Goal: Task Accomplishment & Management: Use online tool/utility

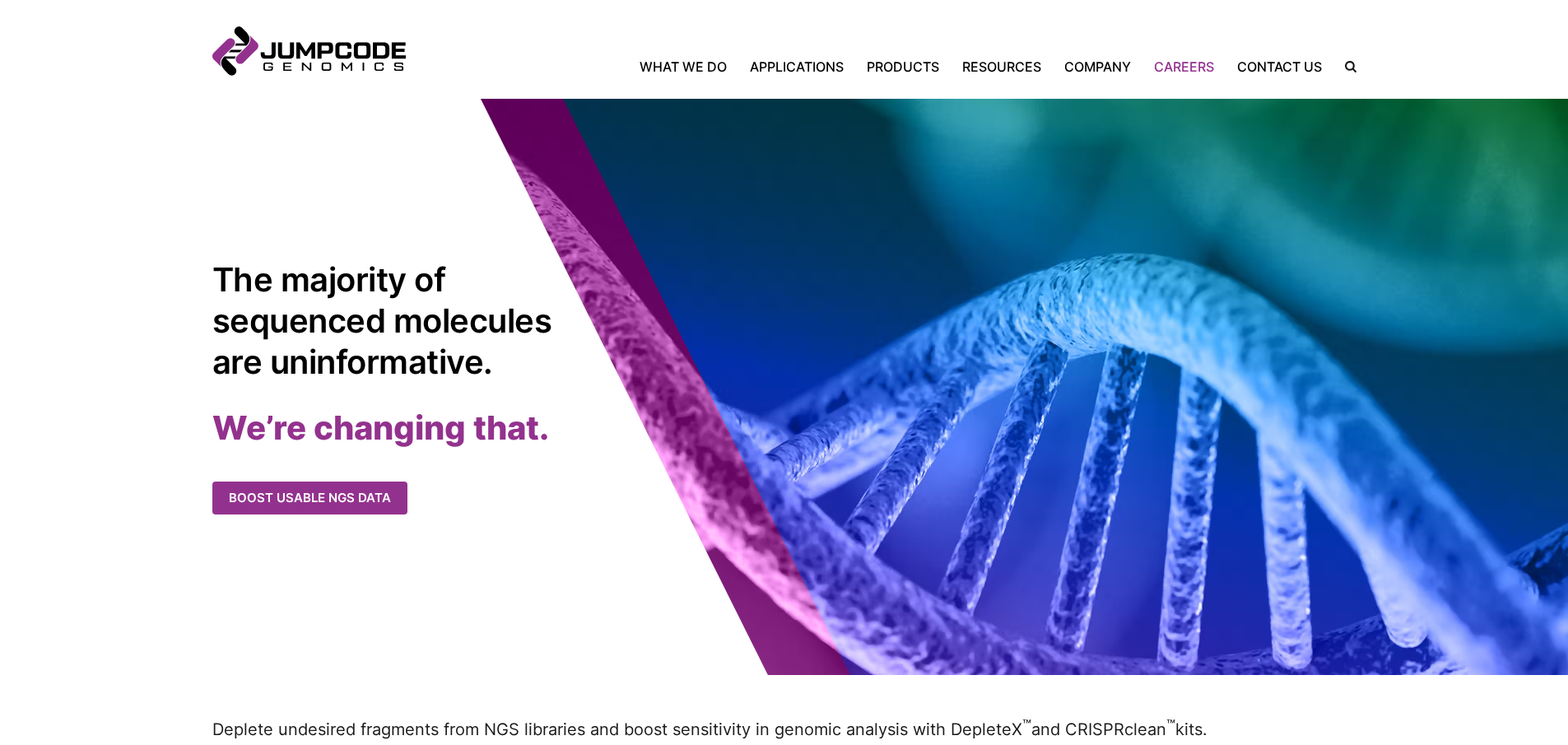
click at [1210, 64] on link "Careers" at bounding box center [1184, 66] width 84 height 19
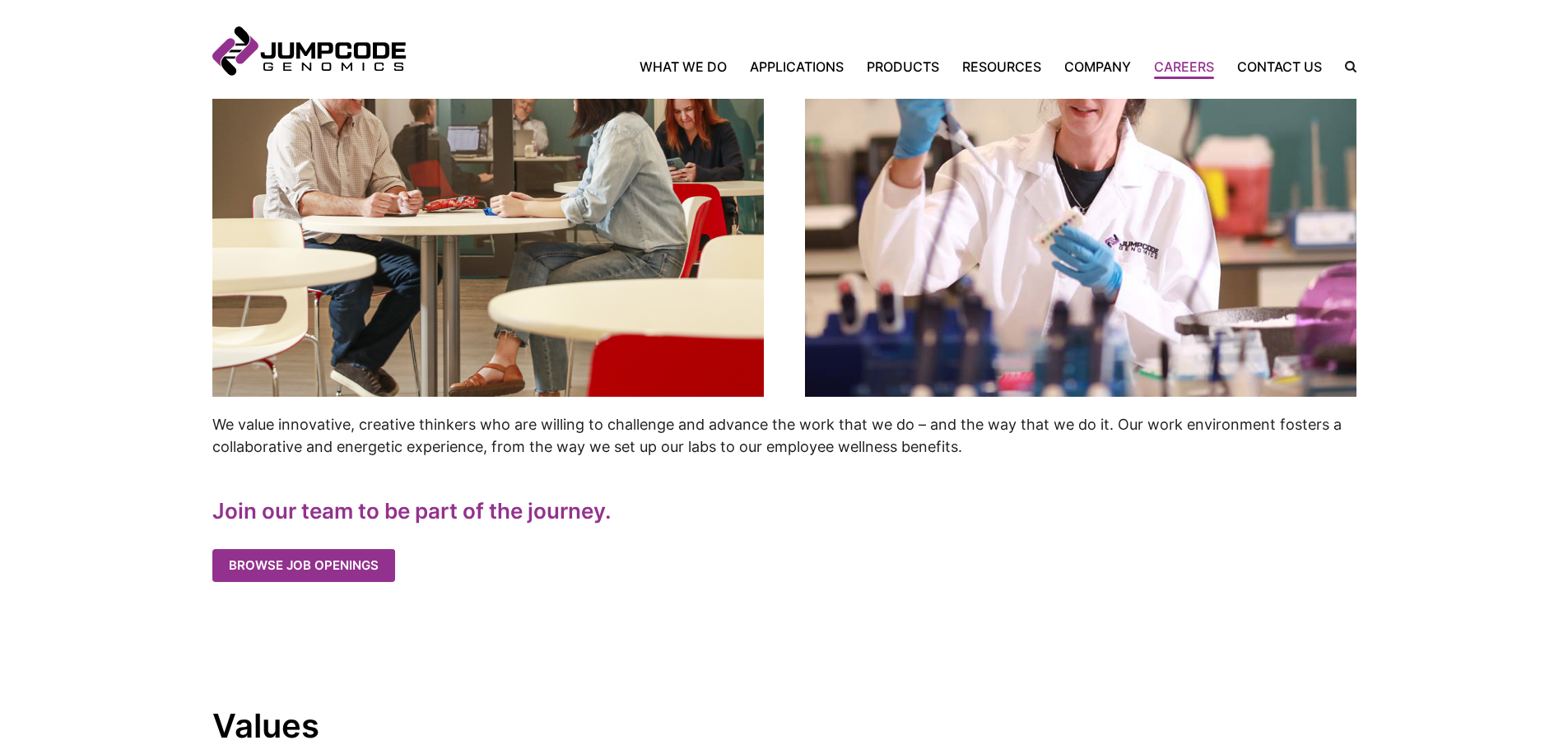
scroll to position [715, 0]
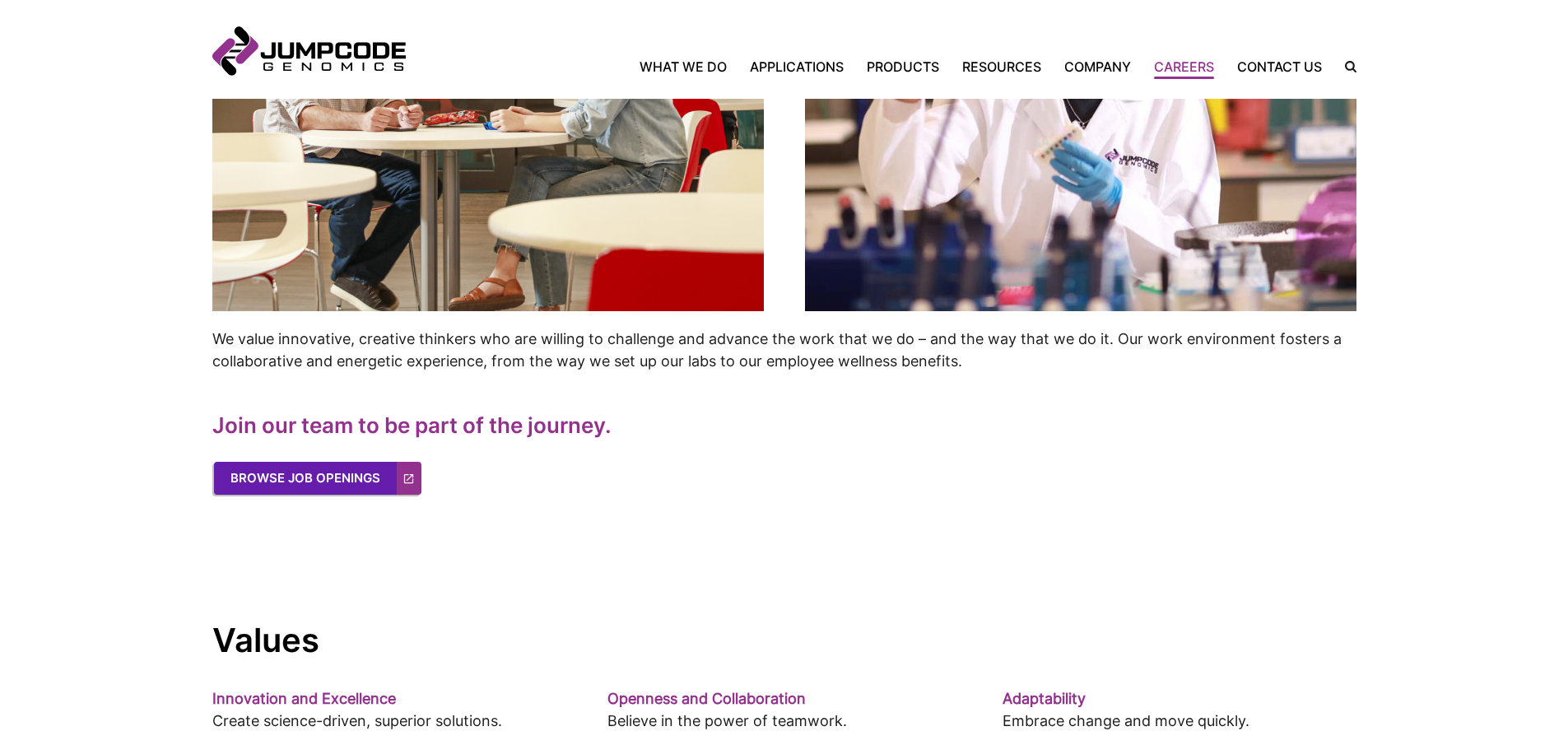
click at [347, 492] on link "Browse Job Openings" at bounding box center [318, 478] width 208 height 33
click at [334, 478] on link "Browse Job Openings" at bounding box center [318, 478] width 208 height 33
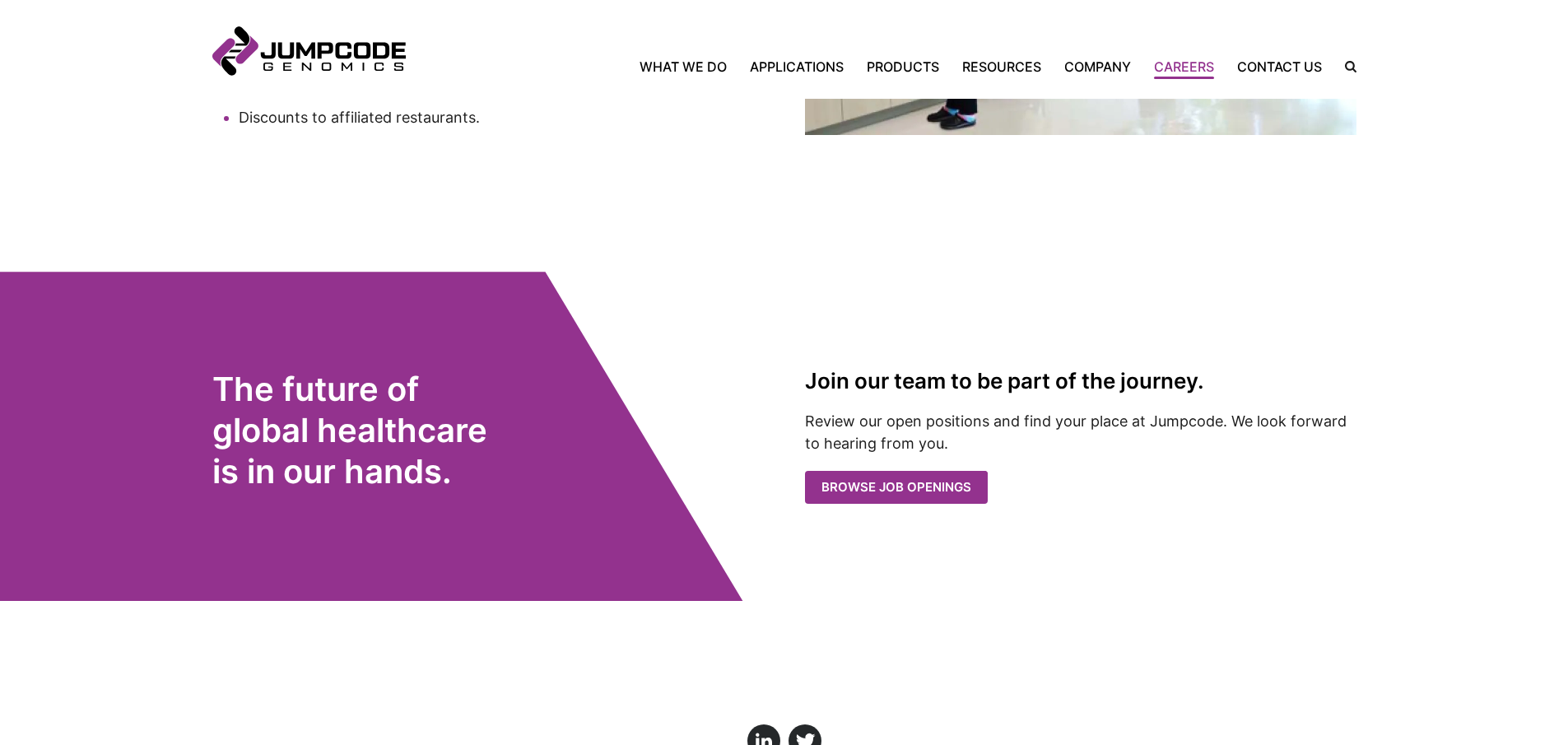
scroll to position [3220, 0]
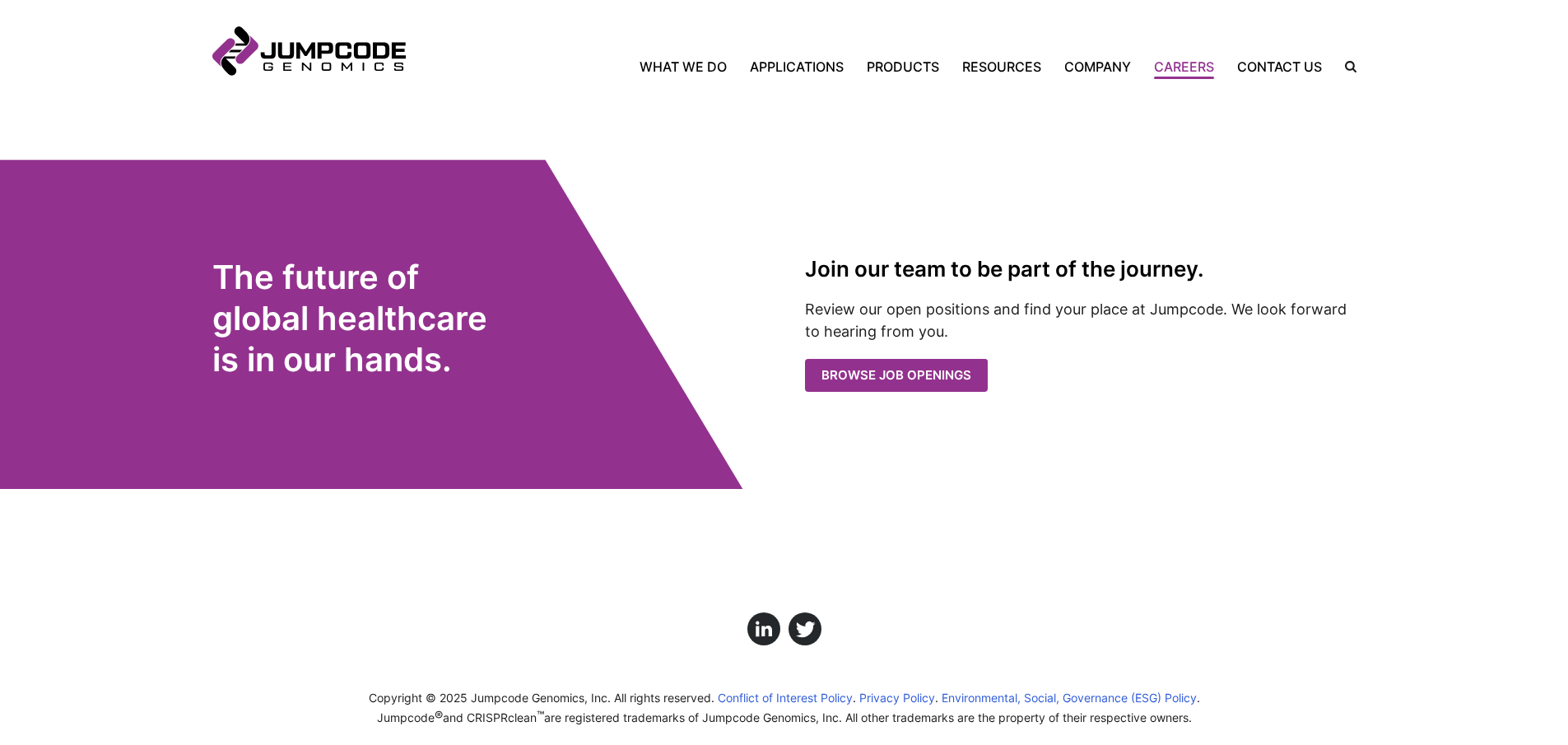
click at [891, 372] on inner-wrap "The future of global healthcare is in our hands. Join our team to be part of th…" at bounding box center [785, 323] width 1144 height 329
click at [893, 363] on link "Browse Job Openings" at bounding box center [911, 374] width 208 height 33
